Goal: Find specific page/section: Find specific page/section

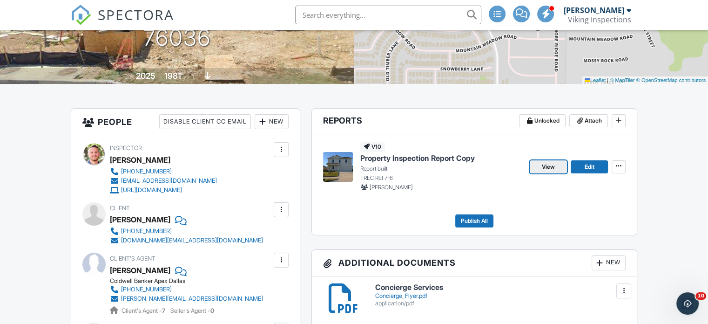
click at [544, 167] on span "View" at bounding box center [548, 166] width 13 height 9
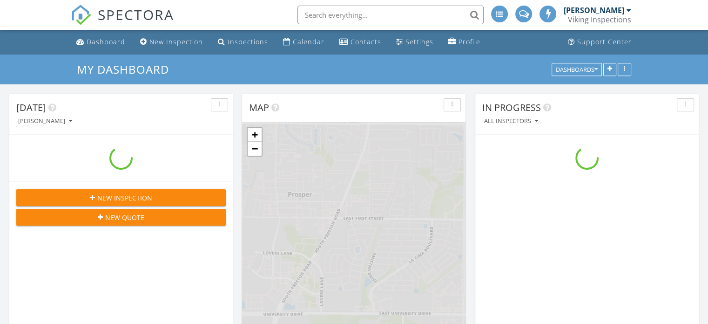
scroll to position [769, 722]
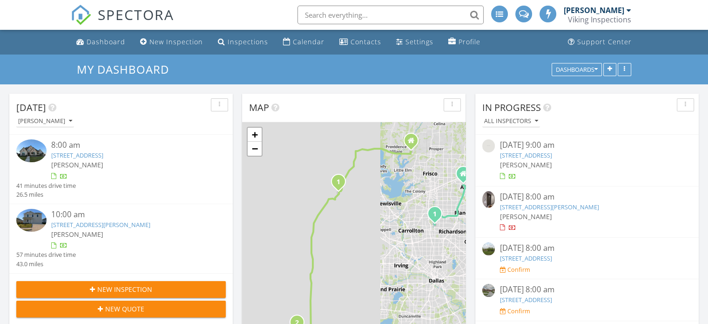
click at [86, 152] on link "7304 Canyon Pt, Lantana, TX 76226" at bounding box center [77, 155] width 52 height 8
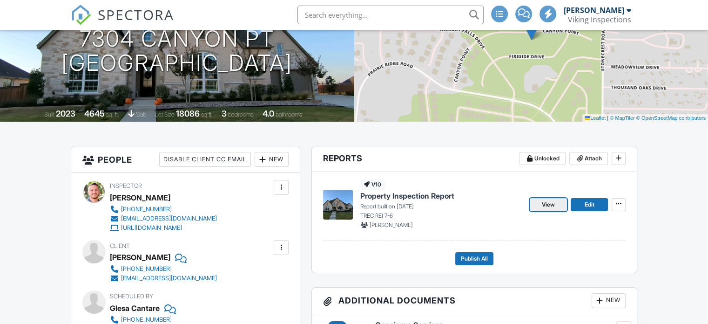
click at [549, 202] on span "View" at bounding box center [548, 204] width 13 height 9
